Goal: Information Seeking & Learning: Learn about a topic

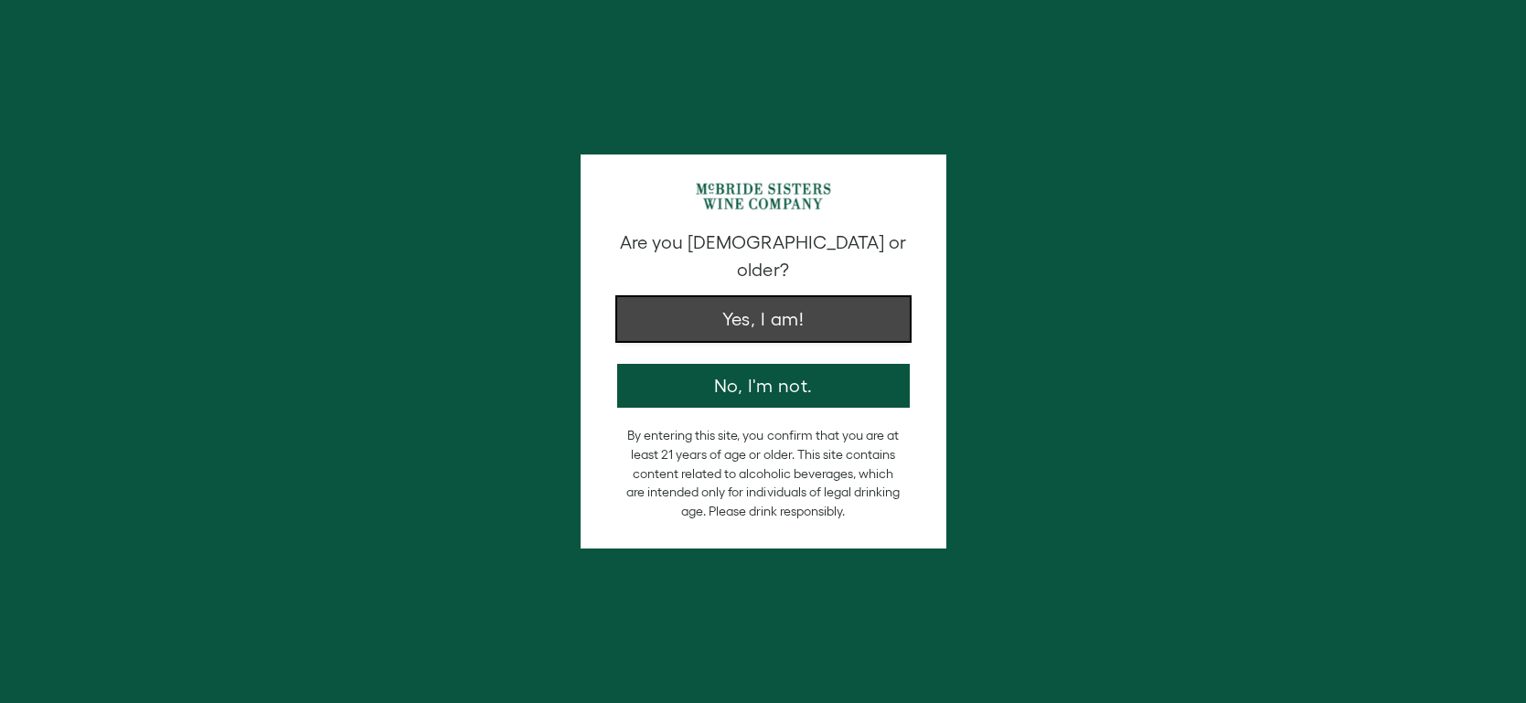
click at [696, 297] on button "Yes, I am!" at bounding box center [763, 319] width 293 height 44
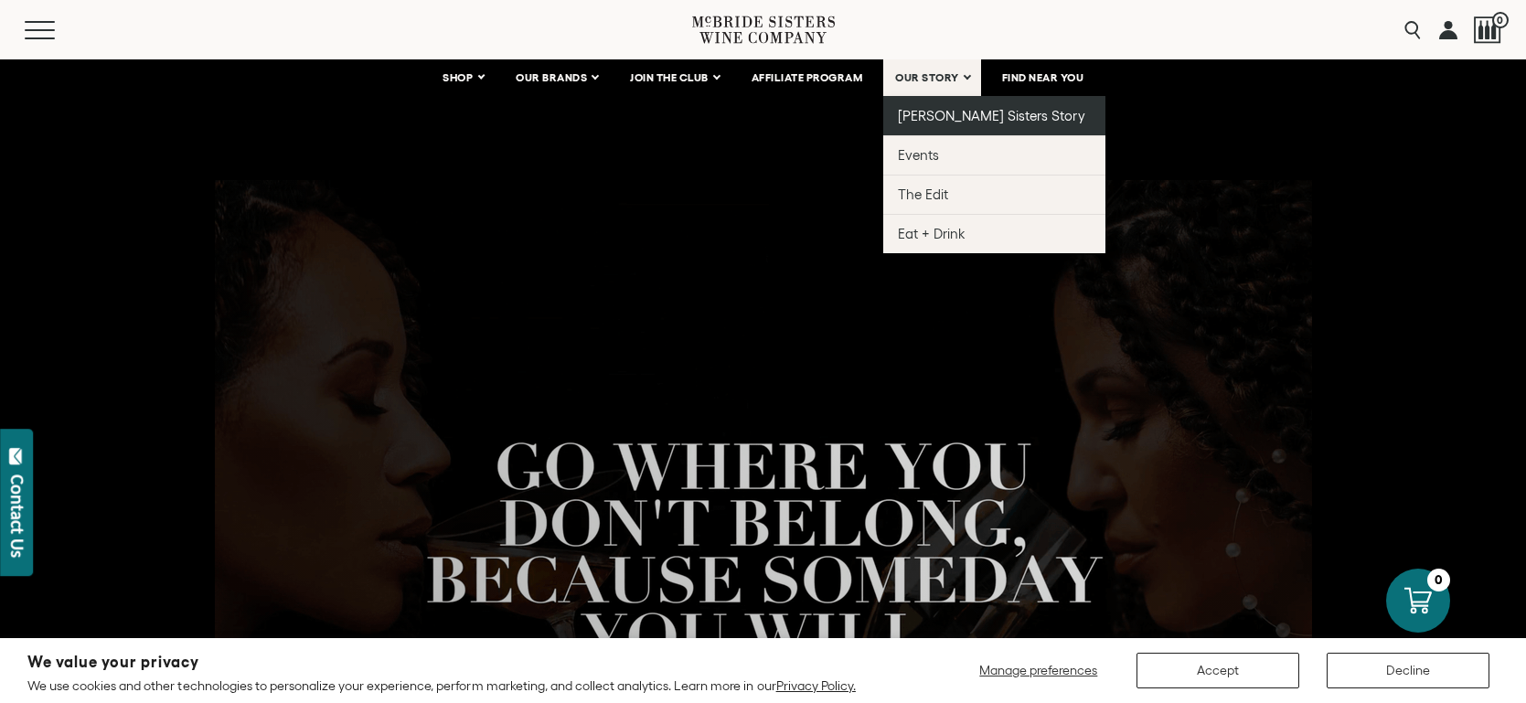
click at [950, 112] on span "[PERSON_NAME] Sisters Story" at bounding box center [991, 116] width 187 height 16
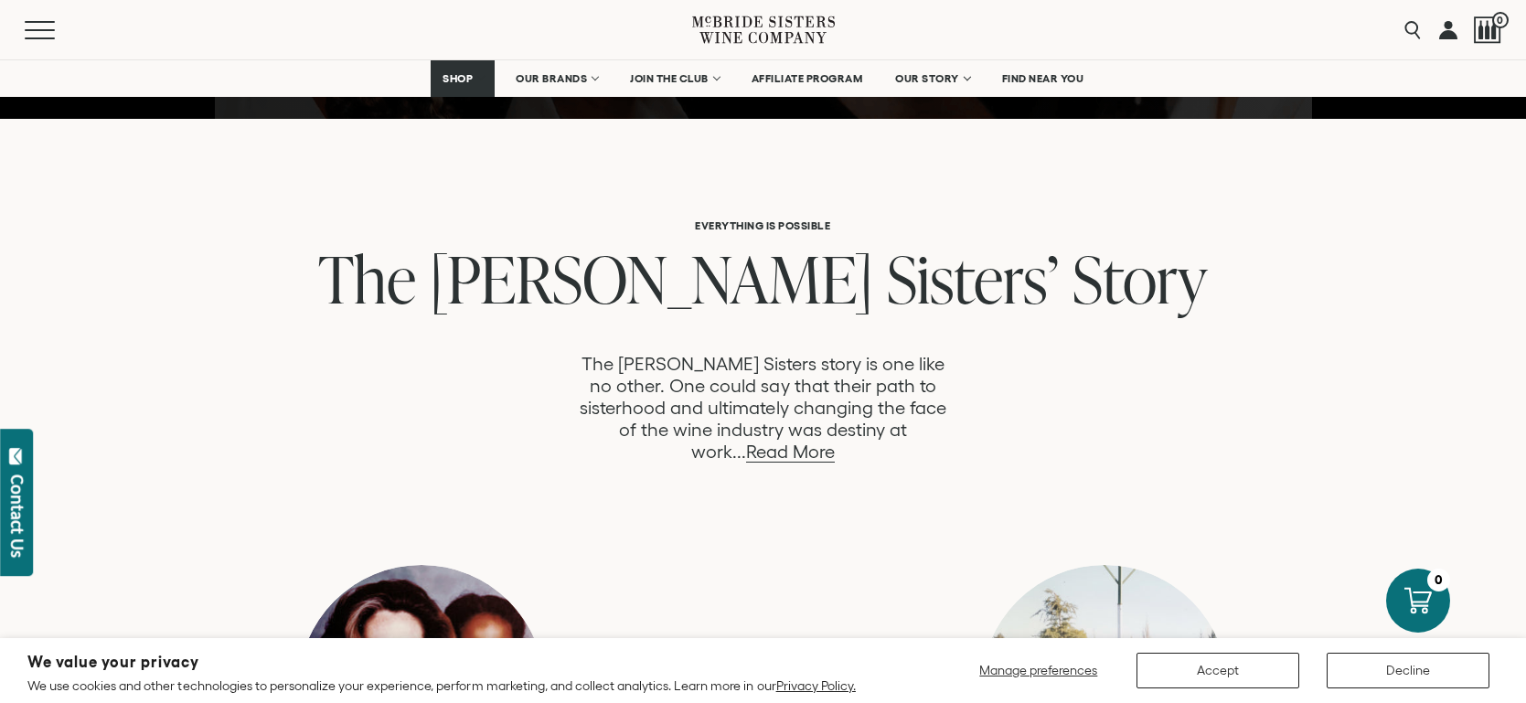
scroll to position [838, 0]
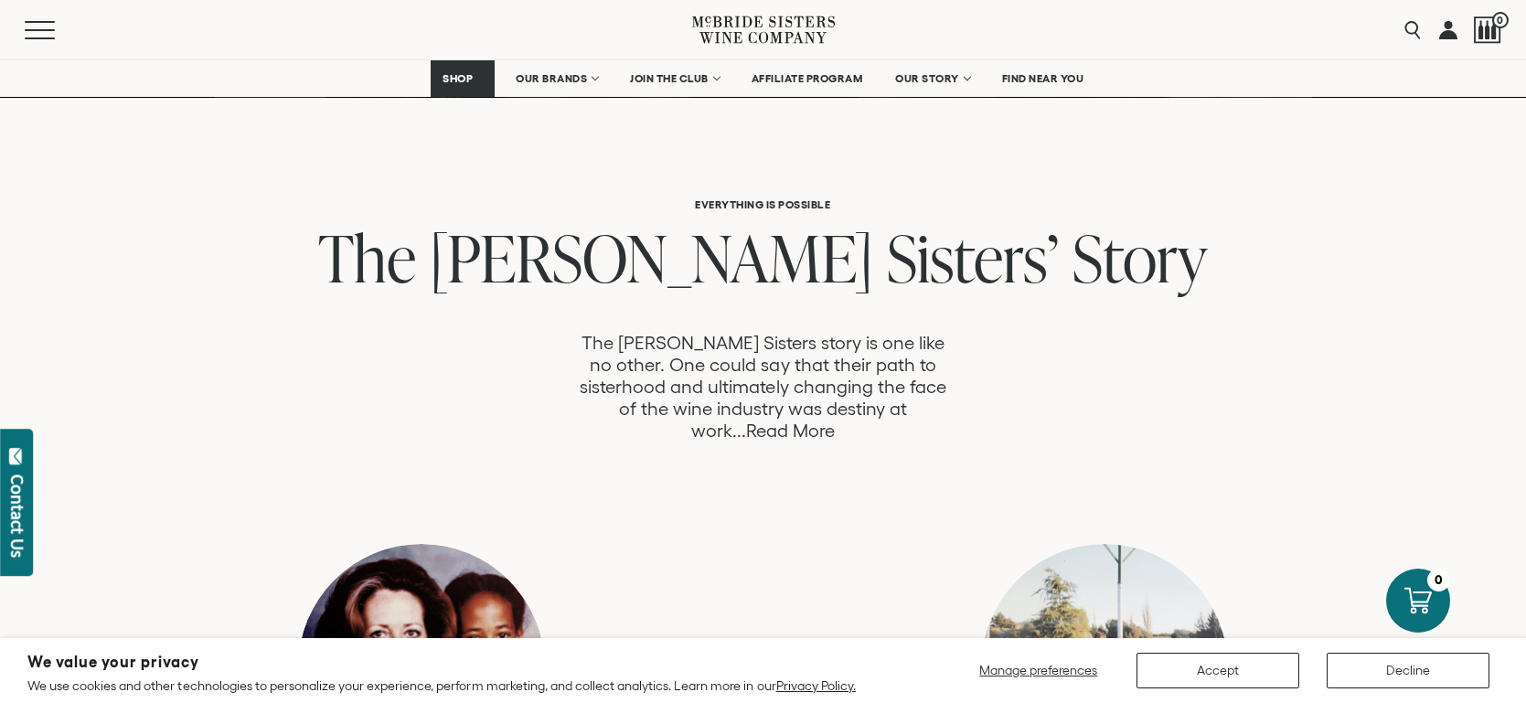
click at [835, 421] on link "Read More" at bounding box center [790, 431] width 89 height 21
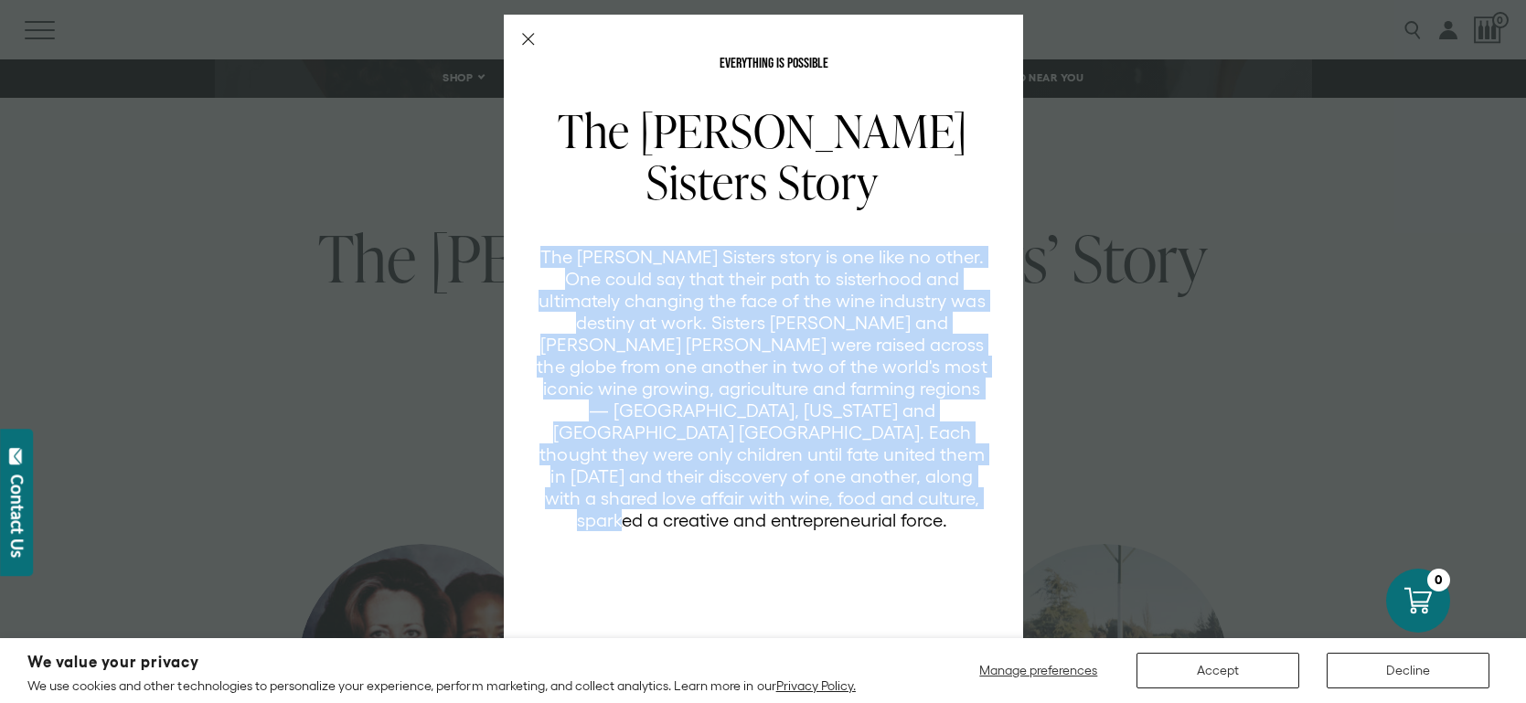
drag, startPoint x: 555, startPoint y: 251, endPoint x: 916, endPoint y: 499, distance: 438.6
click at [916, 499] on p "The [PERSON_NAME] Sisters story is one like no other. One could say that their …" at bounding box center [763, 388] width 452 height 285
copy p "The [PERSON_NAME] Sisters story is one like no other. One could say that their …"
click at [526, 39] on line "Close Modal" at bounding box center [527, 39] width 11 height 11
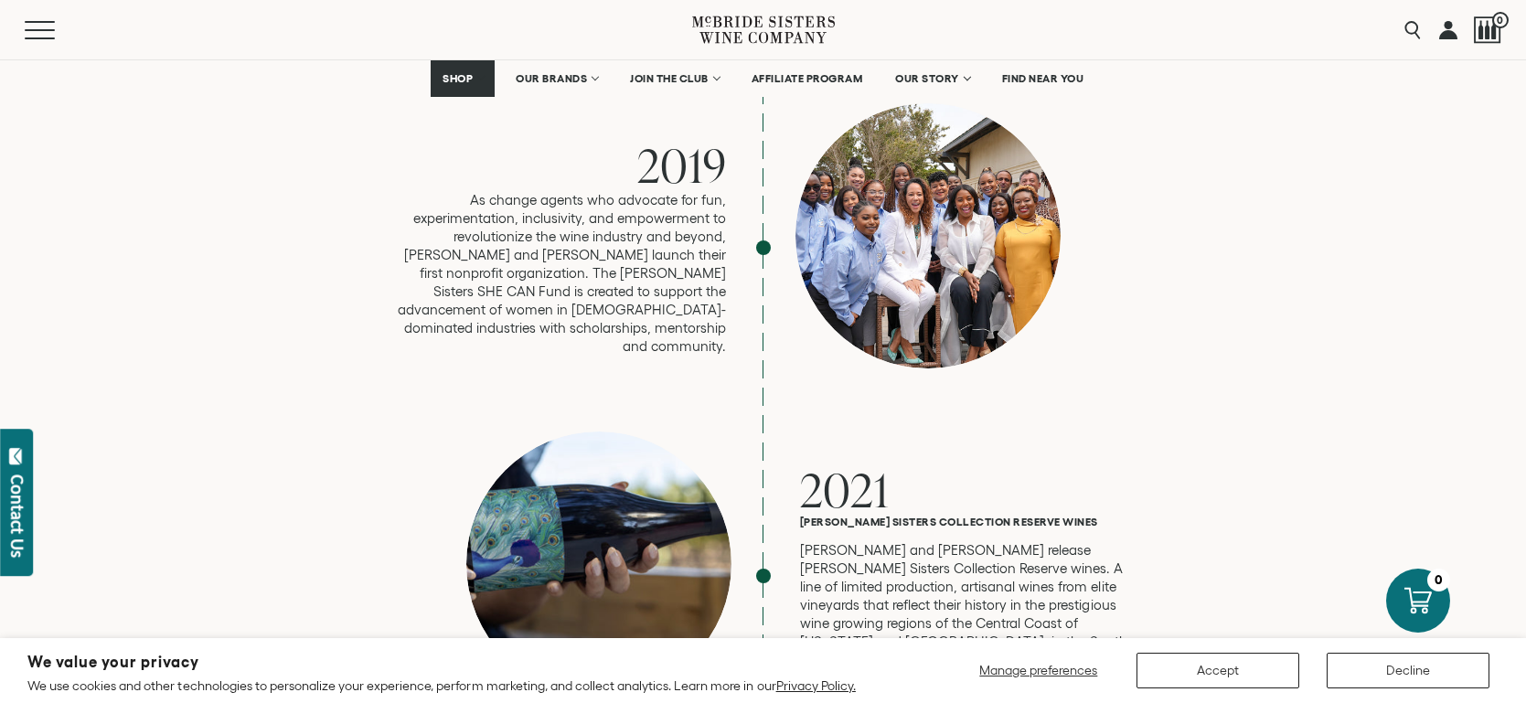
scroll to position [4159, 0]
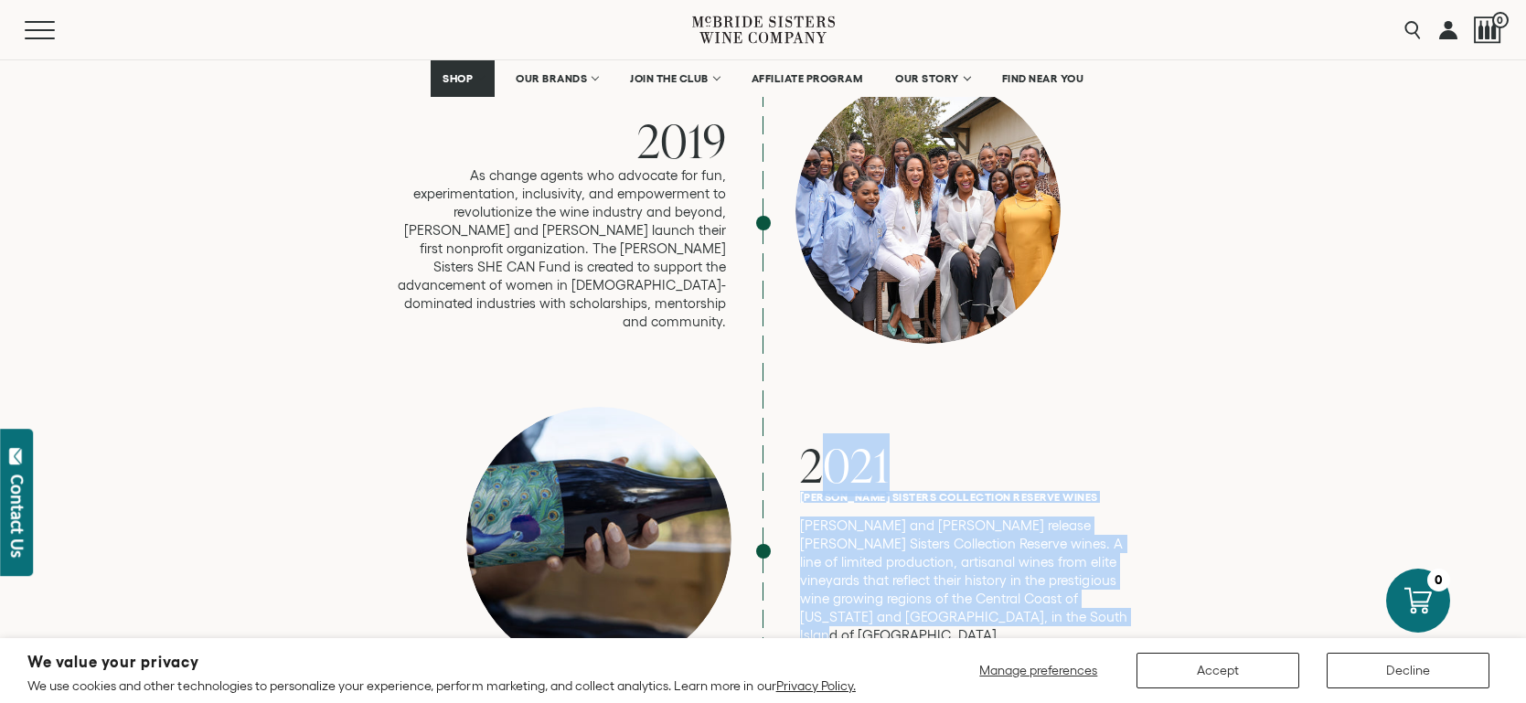
drag, startPoint x: 803, startPoint y: 390, endPoint x: 1105, endPoint y: 538, distance: 336.2
click at [1105, 538] on div "2021 [PERSON_NAME] Sisters Collection Reserve [PERSON_NAME] and [PERSON_NAME] r…" at bounding box center [964, 551] width 329 height 223
copy div "2021 [PERSON_NAME] Sisters Collection Reserve [PERSON_NAME] and [PERSON_NAME] r…"
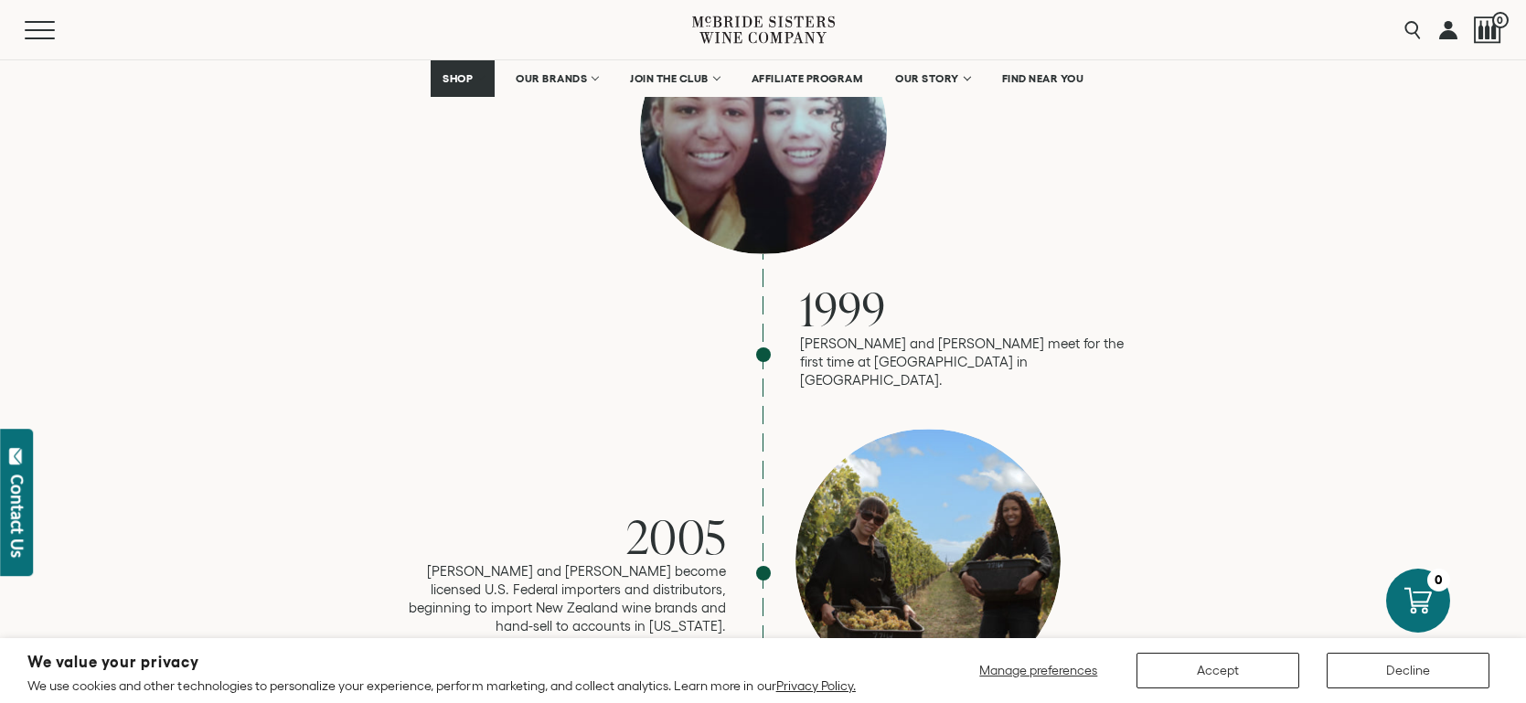
scroll to position [1860, 0]
